Goal: Information Seeking & Learning: Learn about a topic

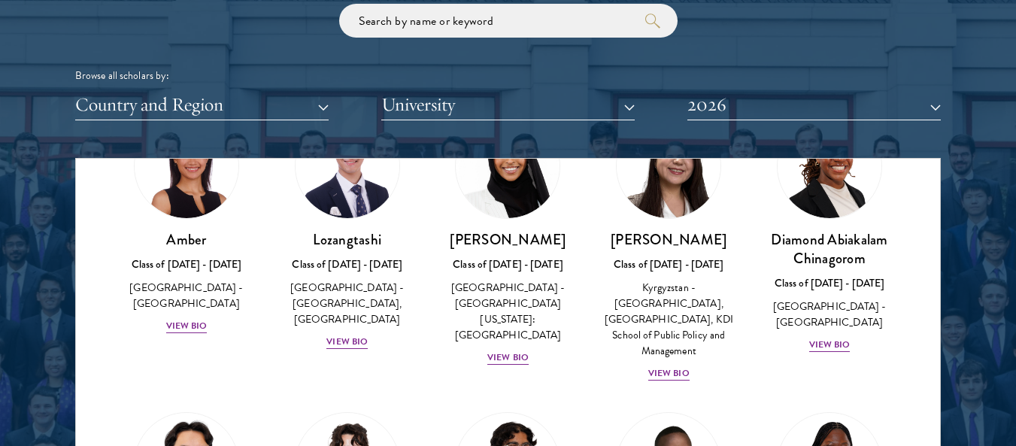
scroll to position [107, 0]
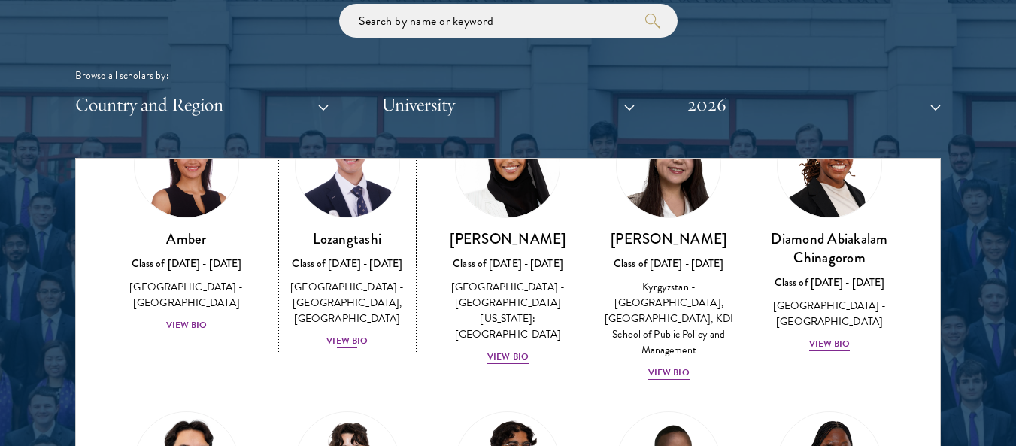
click at [342, 341] on div "View Bio" at bounding box center [346, 341] width 41 height 14
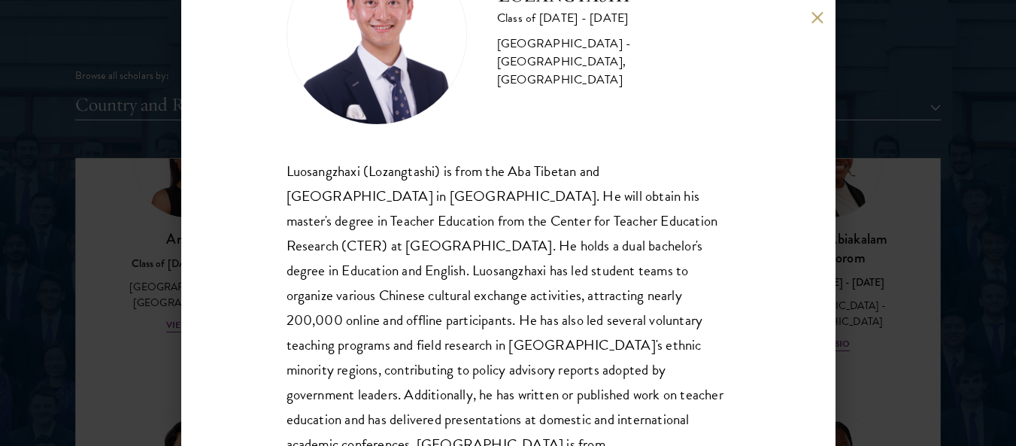
scroll to position [102, 0]
click at [644, 171] on div "Luosangzhaxi (Lozangtashi) is from the Aba Tibetan and [GEOGRAPHIC_DATA] in [GE…" at bounding box center [509, 319] width 444 height 323
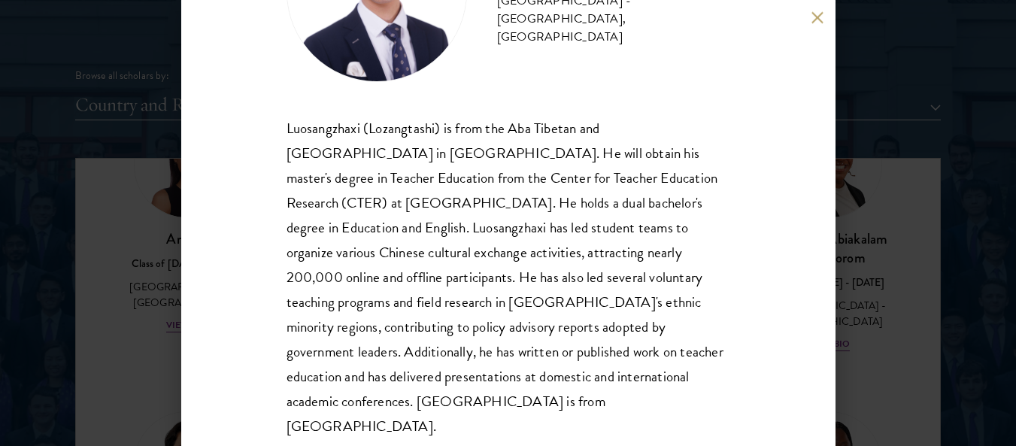
scroll to position [156, 0]
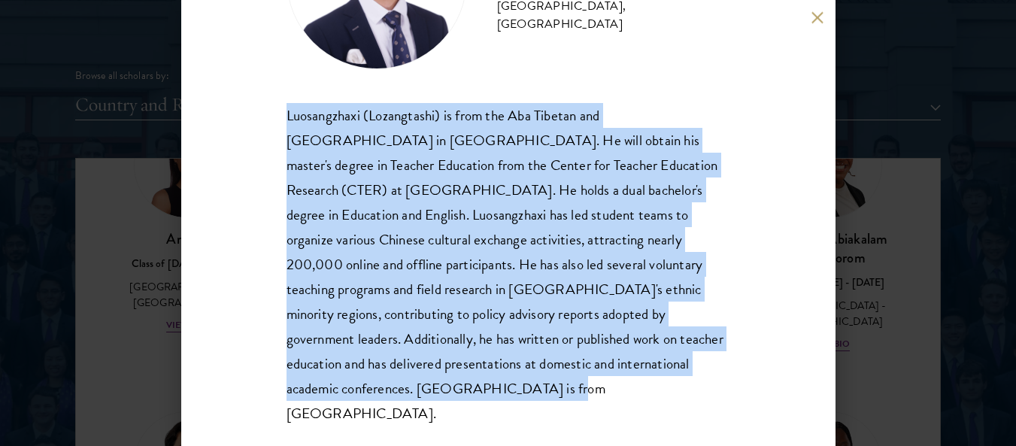
drag, startPoint x: 329, startPoint y: 387, endPoint x: 284, endPoint y: 123, distance: 267.7
click at [284, 123] on div "Lozangtashi Class of [DATE] - [DATE] [GEOGRAPHIC_DATA] - [GEOGRAPHIC_DATA], [GE…" at bounding box center [508, 223] width 654 height 446
copy div "Luosangzhaxi (Lozangtashi) is from the Aba Tibetan and [GEOGRAPHIC_DATA] in [GE…"
click at [509, 221] on div "Luosangzhaxi (Lozangtashi) is from the Aba Tibetan and [GEOGRAPHIC_DATA] in [GE…" at bounding box center [509, 264] width 444 height 323
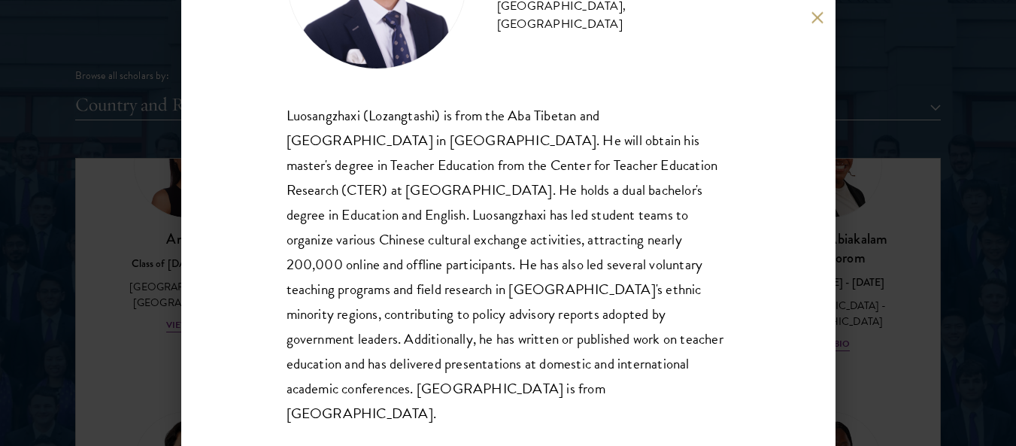
click at [557, 234] on div "Luosangzhaxi (Lozangtashi) is from the Aba Tibetan and [GEOGRAPHIC_DATA] in [GE…" at bounding box center [509, 264] width 444 height 323
click at [816, 13] on button at bounding box center [817, 17] width 13 height 13
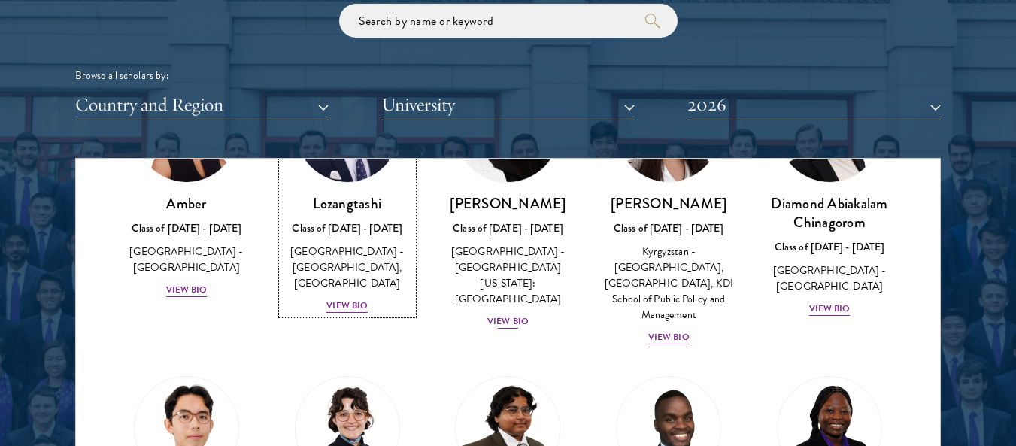
scroll to position [143, 0]
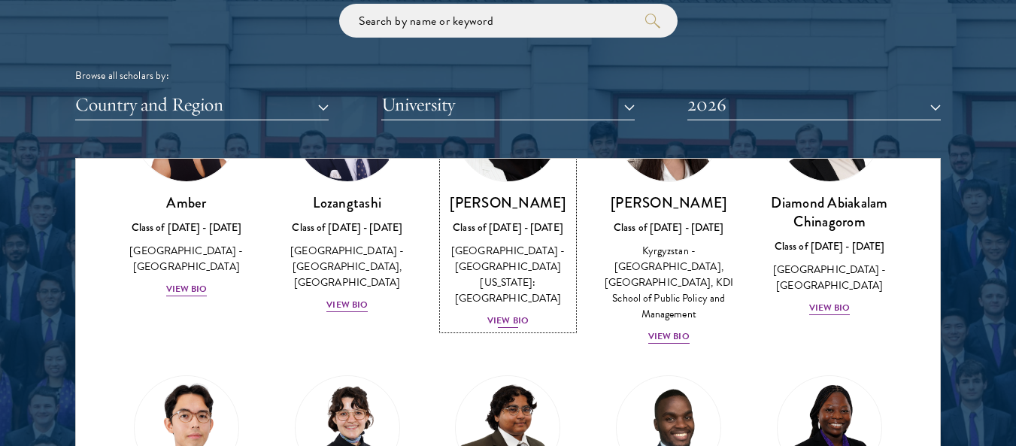
click at [493, 314] on div "View Bio" at bounding box center [507, 321] width 41 height 14
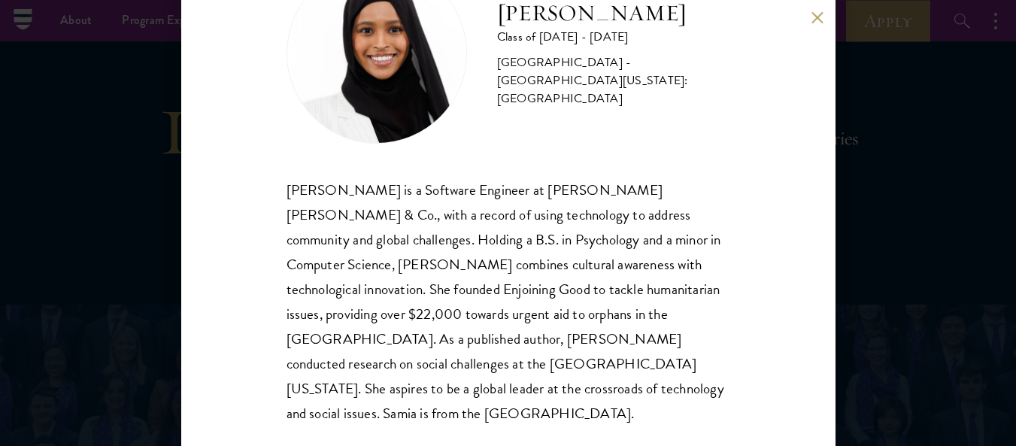
scroll to position [1264, 0]
click at [822, 17] on button at bounding box center [817, 17] width 13 height 13
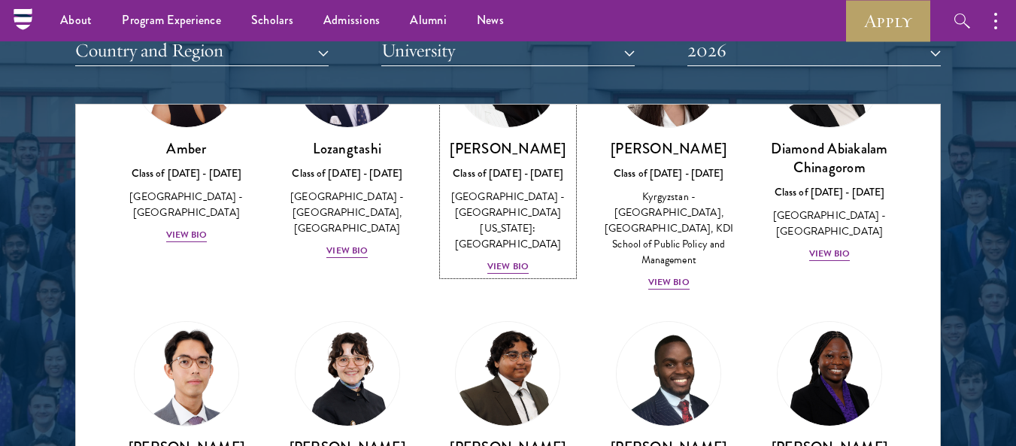
scroll to position [61, 0]
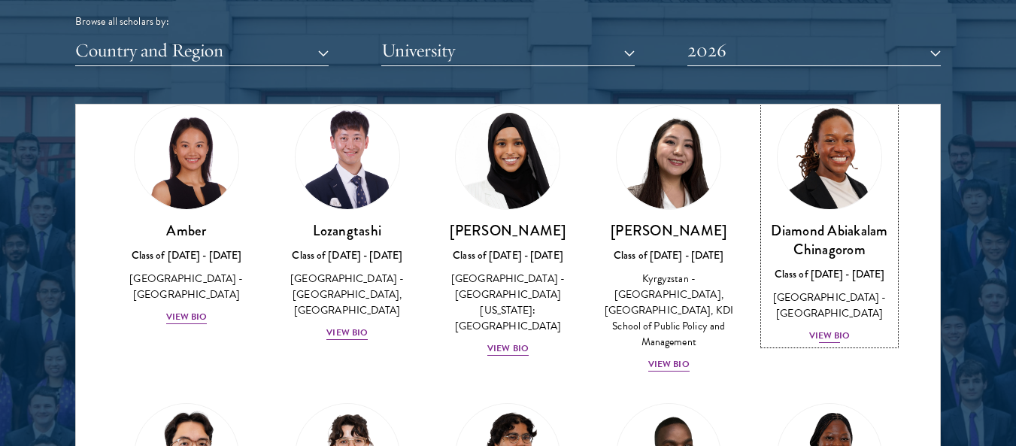
click at [826, 333] on div "View Bio" at bounding box center [829, 336] width 41 height 14
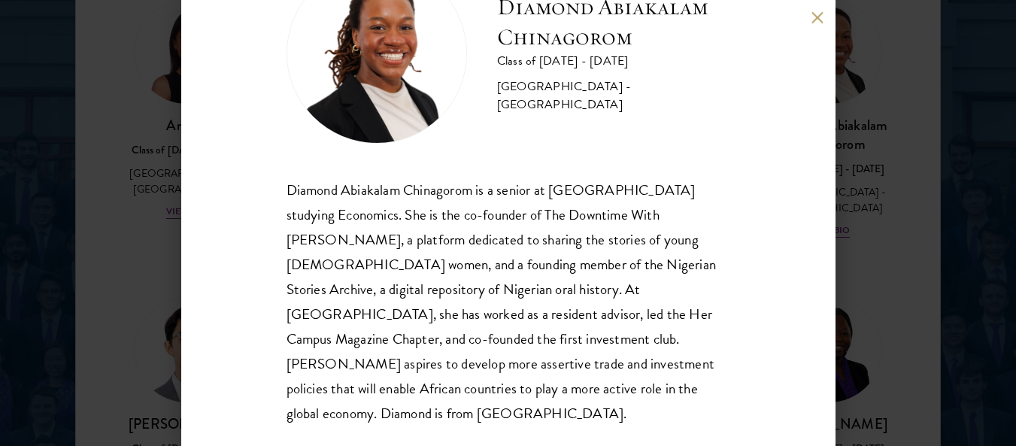
scroll to position [1969, 0]
